Goal: Task Accomplishment & Management: Complete application form

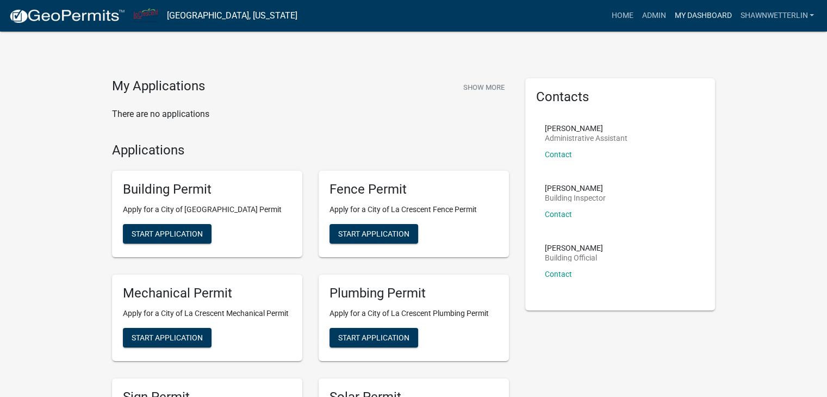
click at [679, 13] on link "My Dashboard" at bounding box center [703, 15] width 66 height 21
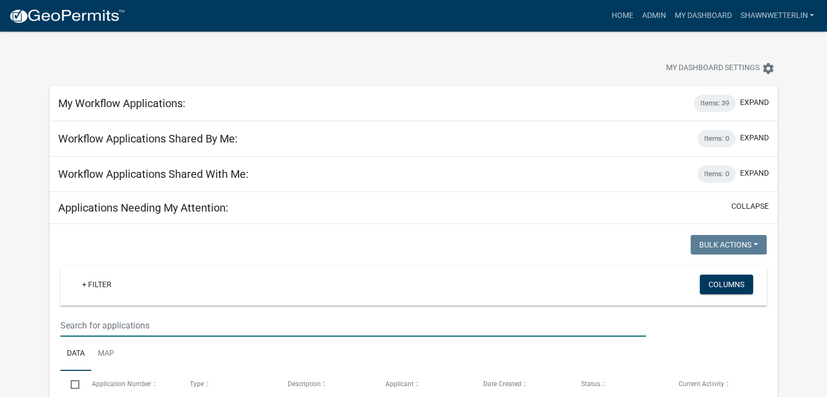
click at [67, 323] on input "text" at bounding box center [352, 325] width 585 height 22
type input "619"
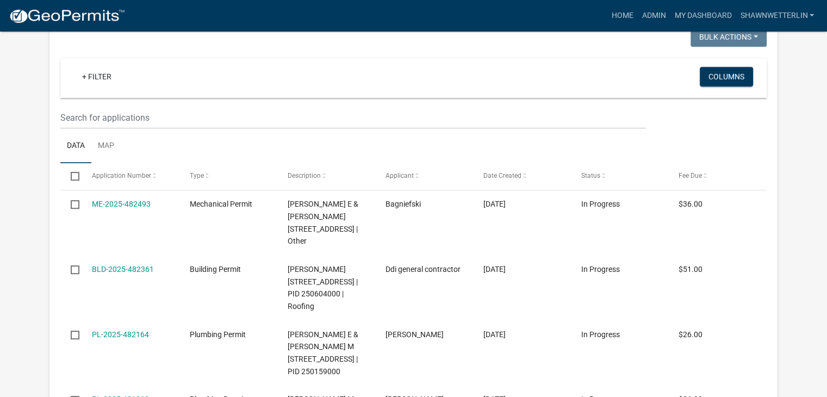
scroll to position [543, 0]
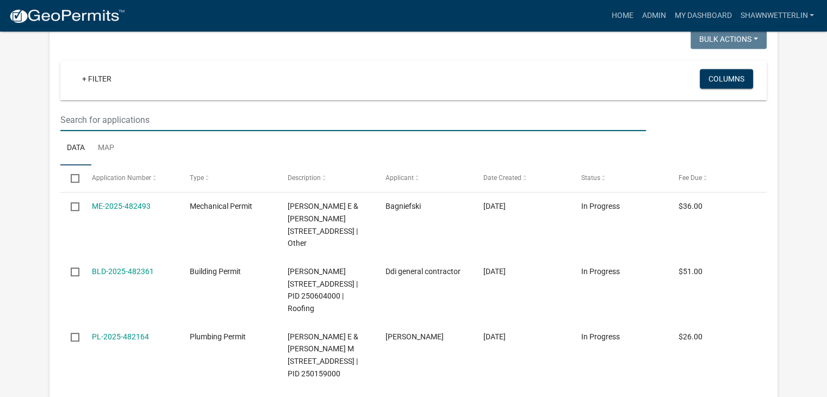
click at [93, 131] on input "text" at bounding box center [352, 120] width 585 height 22
type input "519"
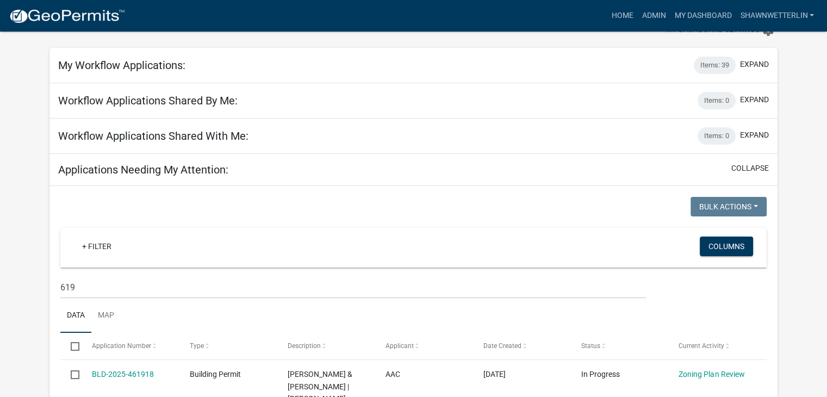
scroll to position [30, 0]
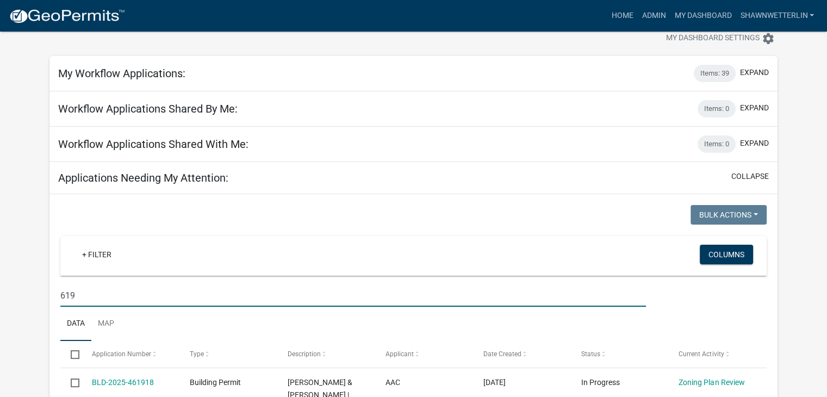
click at [104, 290] on input "619" at bounding box center [352, 295] width 585 height 22
type input "6"
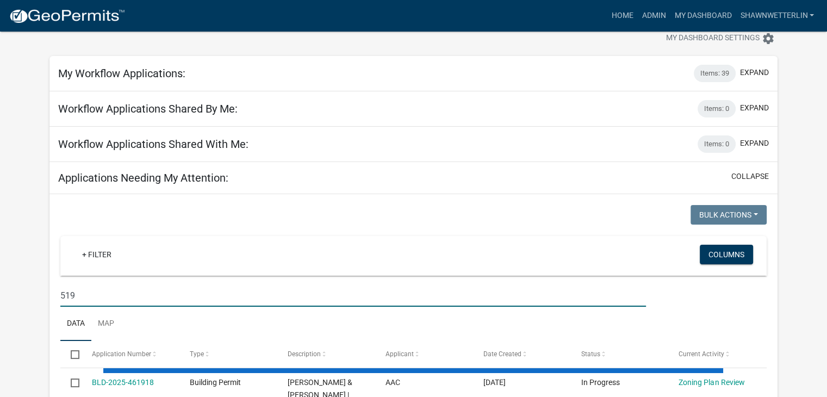
type input "519"
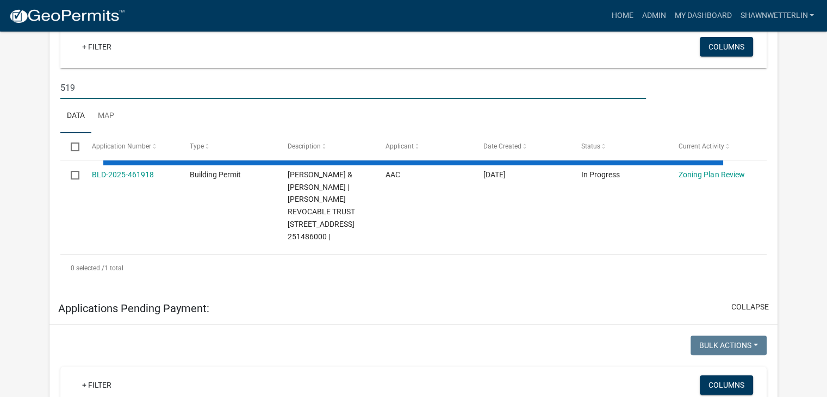
scroll to position [247, 0]
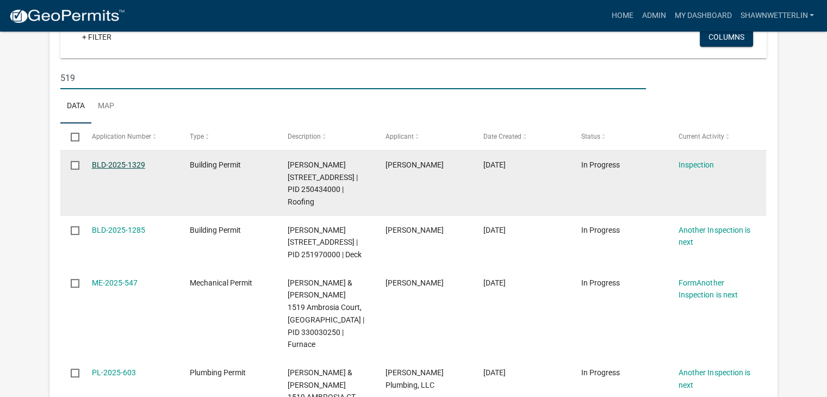
click at [142, 165] on link "BLD-2025-1329" at bounding box center [118, 164] width 53 height 9
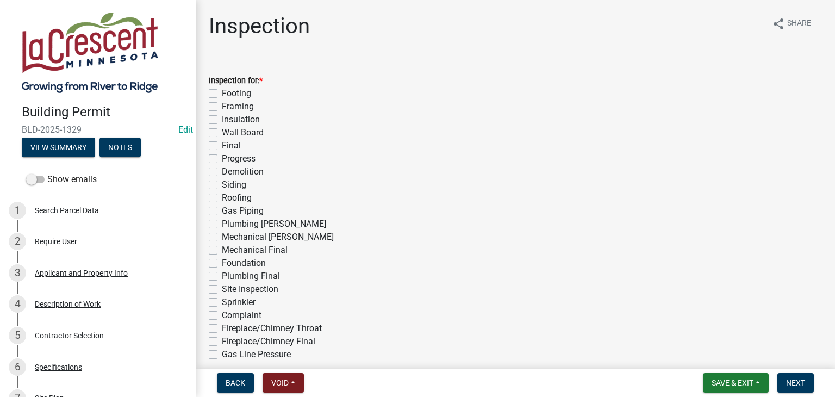
click at [222, 196] on label "Roofing" at bounding box center [237, 197] width 30 height 13
click at [222, 196] on input "Roofing" at bounding box center [225, 194] width 7 height 7
checkbox input "true"
checkbox input "false"
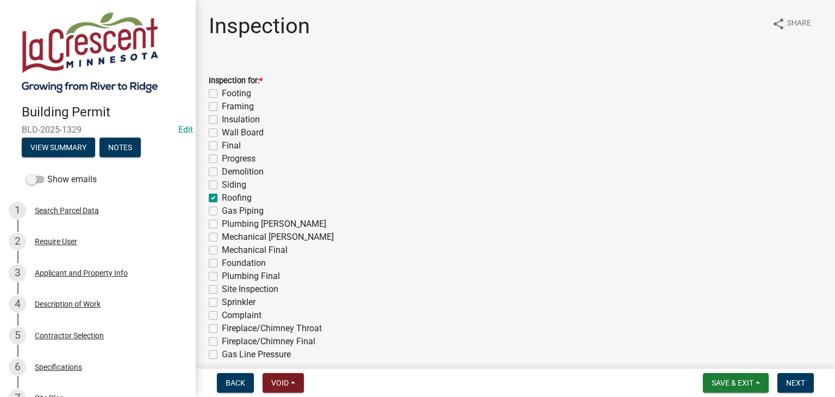
checkbox input "false"
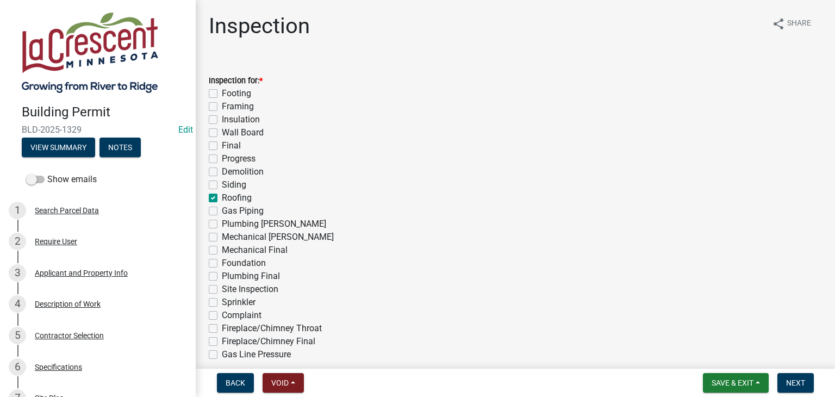
checkbox input "false"
checkbox input "true"
checkbox input "false"
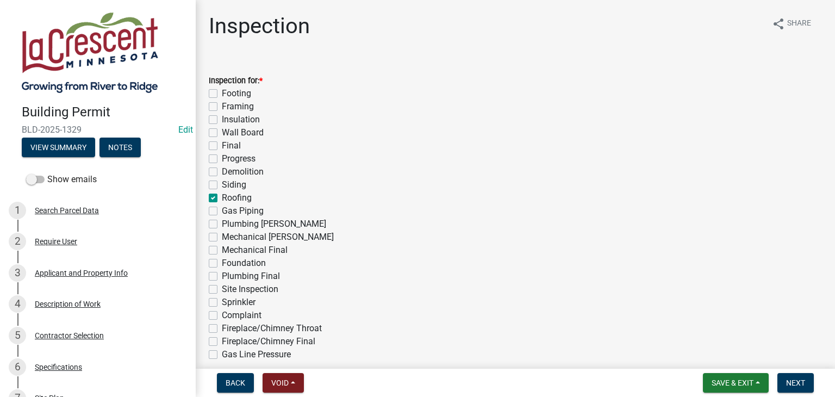
checkbox input "false"
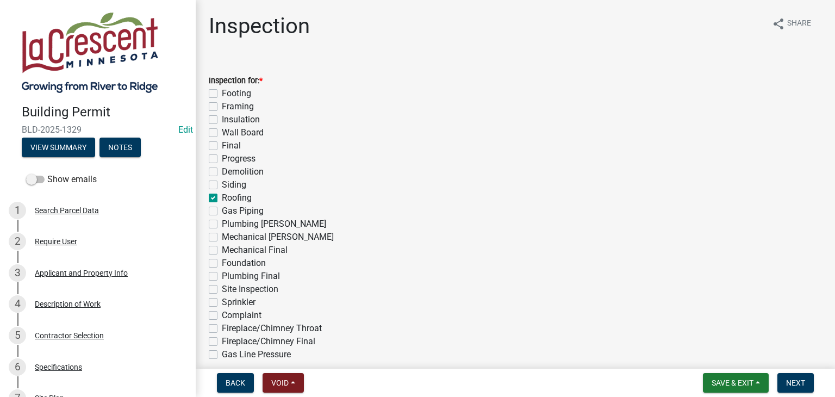
checkbox input "false"
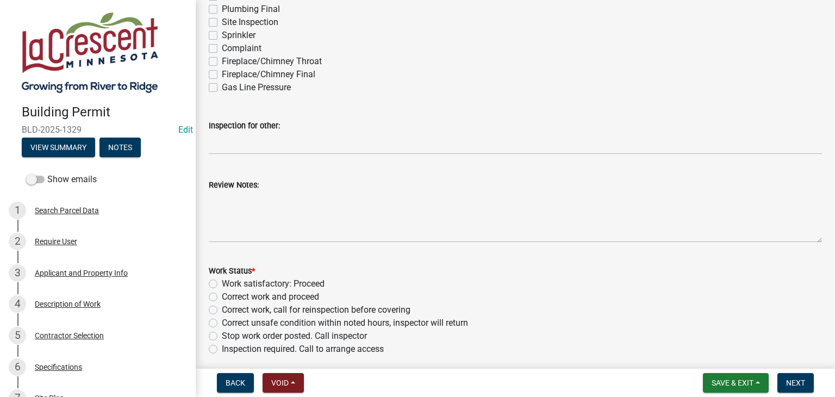
scroll to position [272, 0]
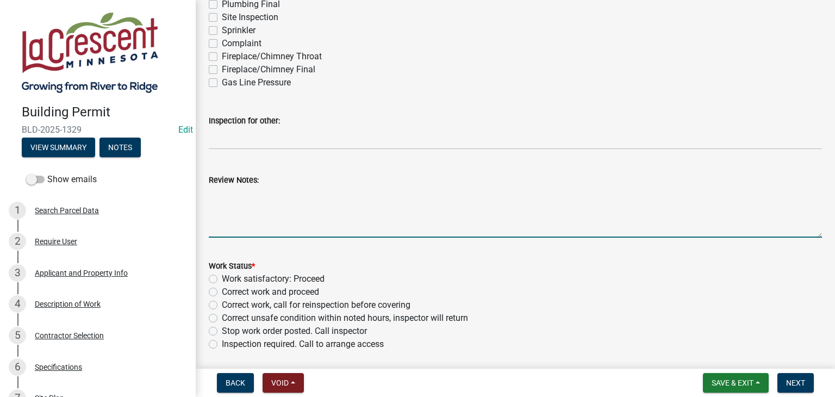
click at [273, 192] on textarea "Review Notes:" at bounding box center [515, 211] width 613 height 51
type textarea "Ice and water shield is being installed 24" on the warm side of the wall."
click at [222, 278] on label "Work satisfactory: Proceed" at bounding box center [273, 278] width 103 height 13
click at [222, 278] on input "Work satisfactory: Proceed" at bounding box center [225, 275] width 7 height 7
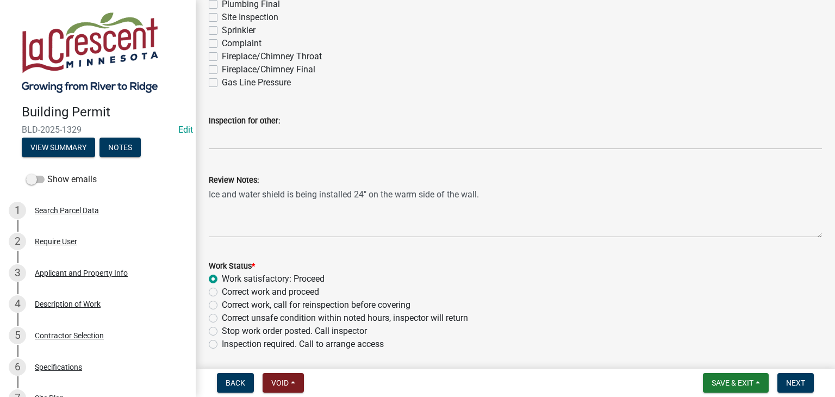
radio input "true"
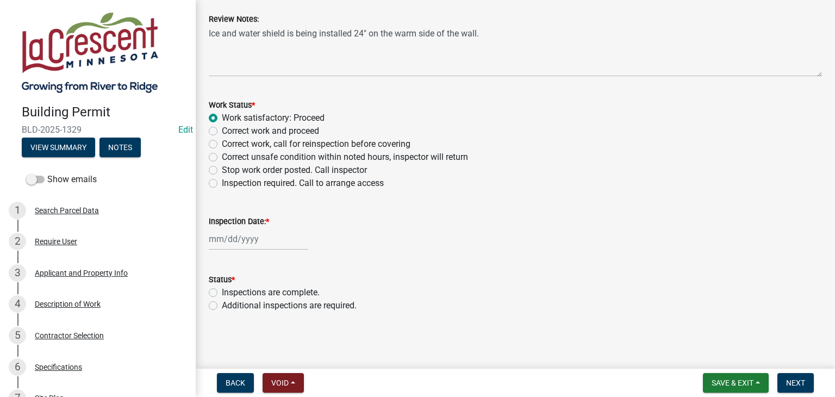
scroll to position [433, 0]
click at [284, 242] on div at bounding box center [258, 239] width 99 height 22
select select "9"
select select "2025"
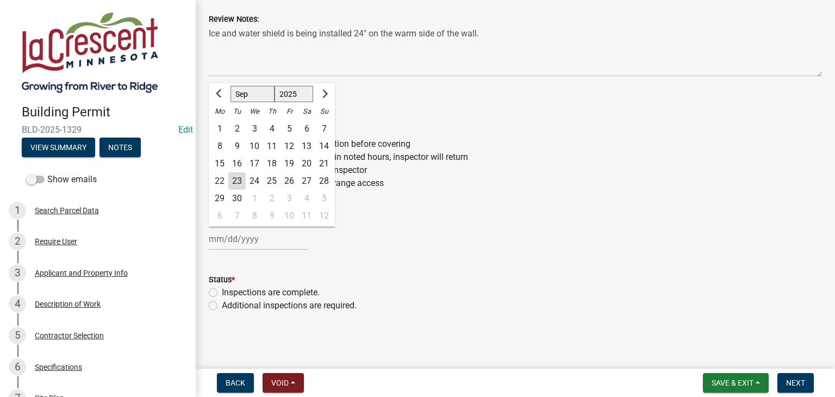
click at [233, 184] on div "23" at bounding box center [236, 180] width 17 height 17
type input "[DATE]"
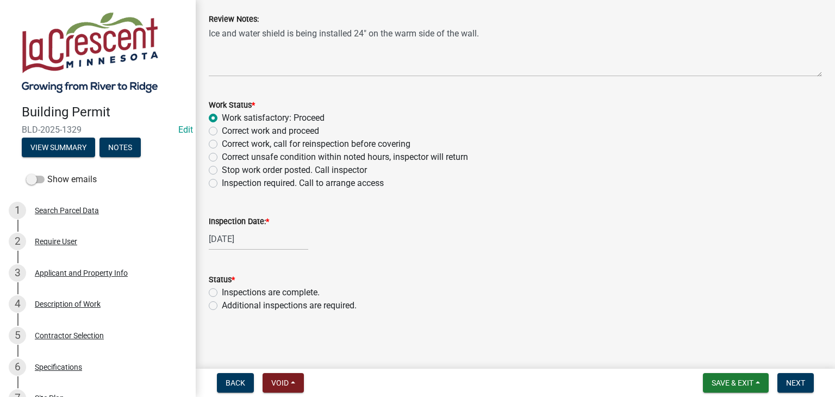
click at [222, 305] on label "Additional inspections are required." at bounding box center [289, 305] width 135 height 13
click at [222, 305] on input "Additional inspections are required." at bounding box center [225, 302] width 7 height 7
radio input "true"
click at [787, 379] on span "Next" at bounding box center [795, 382] width 19 height 9
